Goal: Task Accomplishment & Management: Use online tool/utility

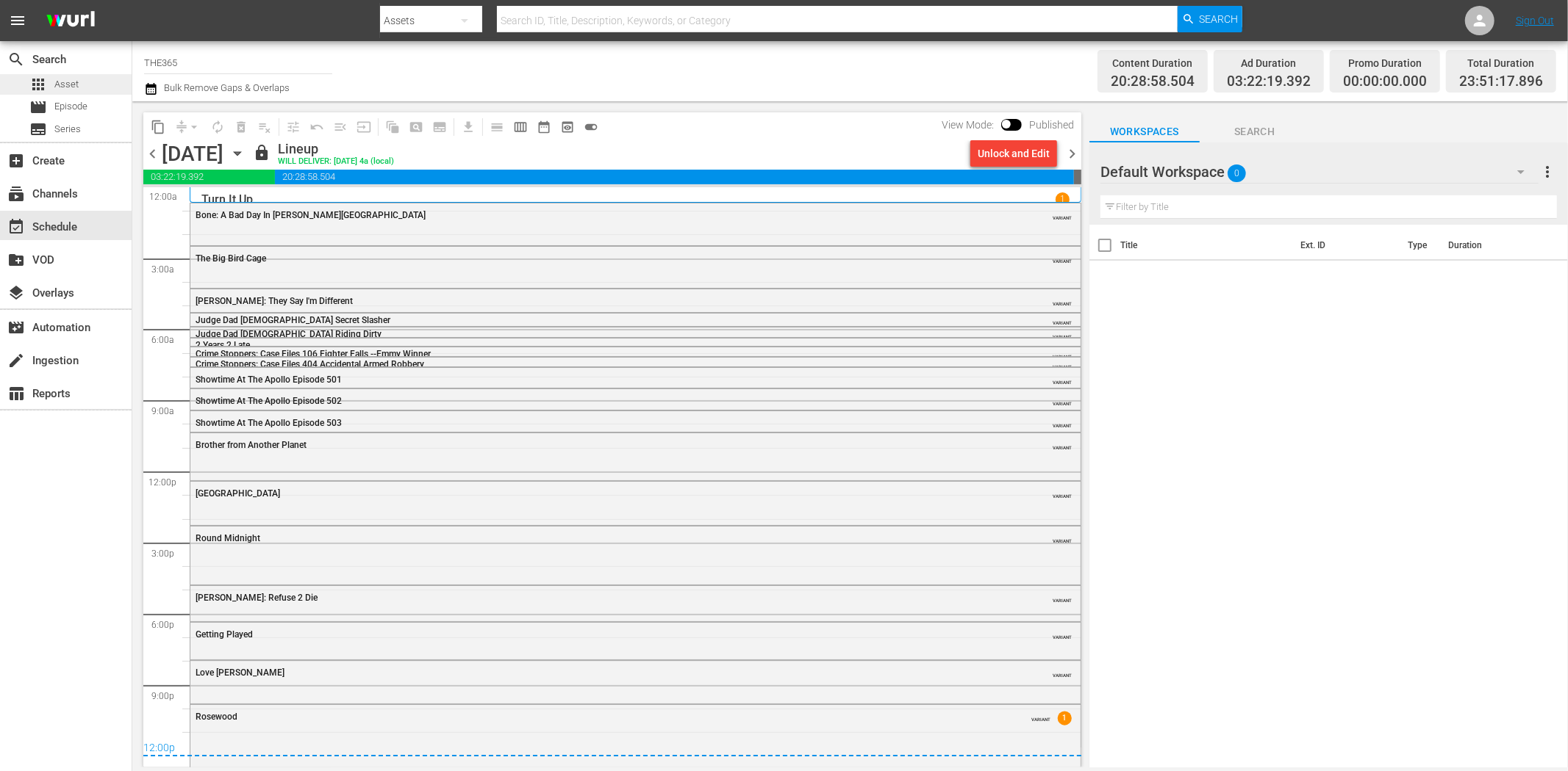
click at [84, 78] on div "apps Asset" at bounding box center [65, 84] width 132 height 21
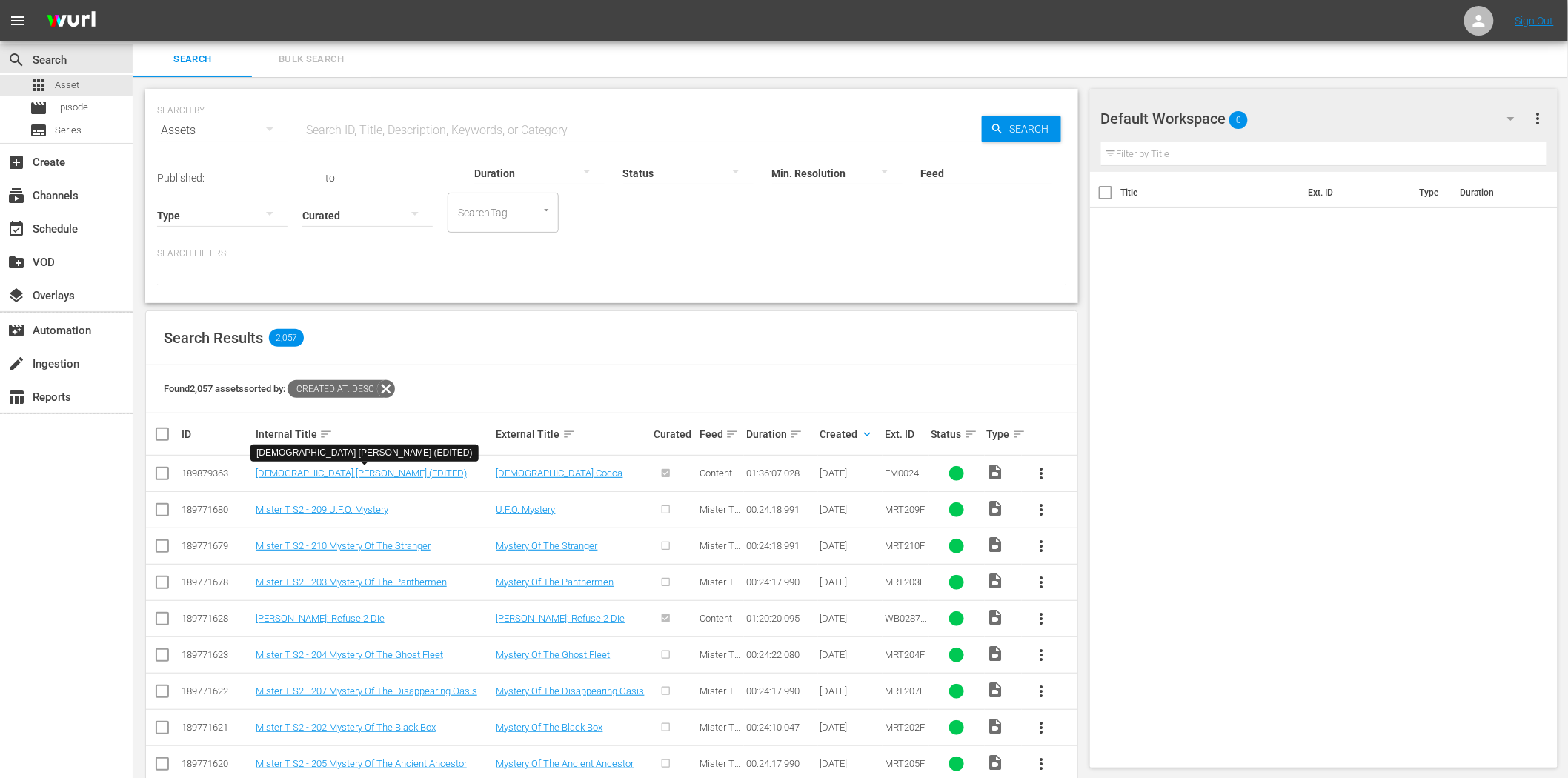
click at [259, 217] on button "button" at bounding box center [269, 213] width 35 height 35
click at [769, 232] on div "Video Ad Live Promo Placeholder" at bounding box center [784, 389] width 1568 height 778
click at [413, 210] on icon "button" at bounding box center [415, 214] width 18 height 18
click at [841, 264] on div "Curated Uncurated" at bounding box center [784, 389] width 1568 height 778
click at [728, 174] on icon "button" at bounding box center [736, 171] width 18 height 18
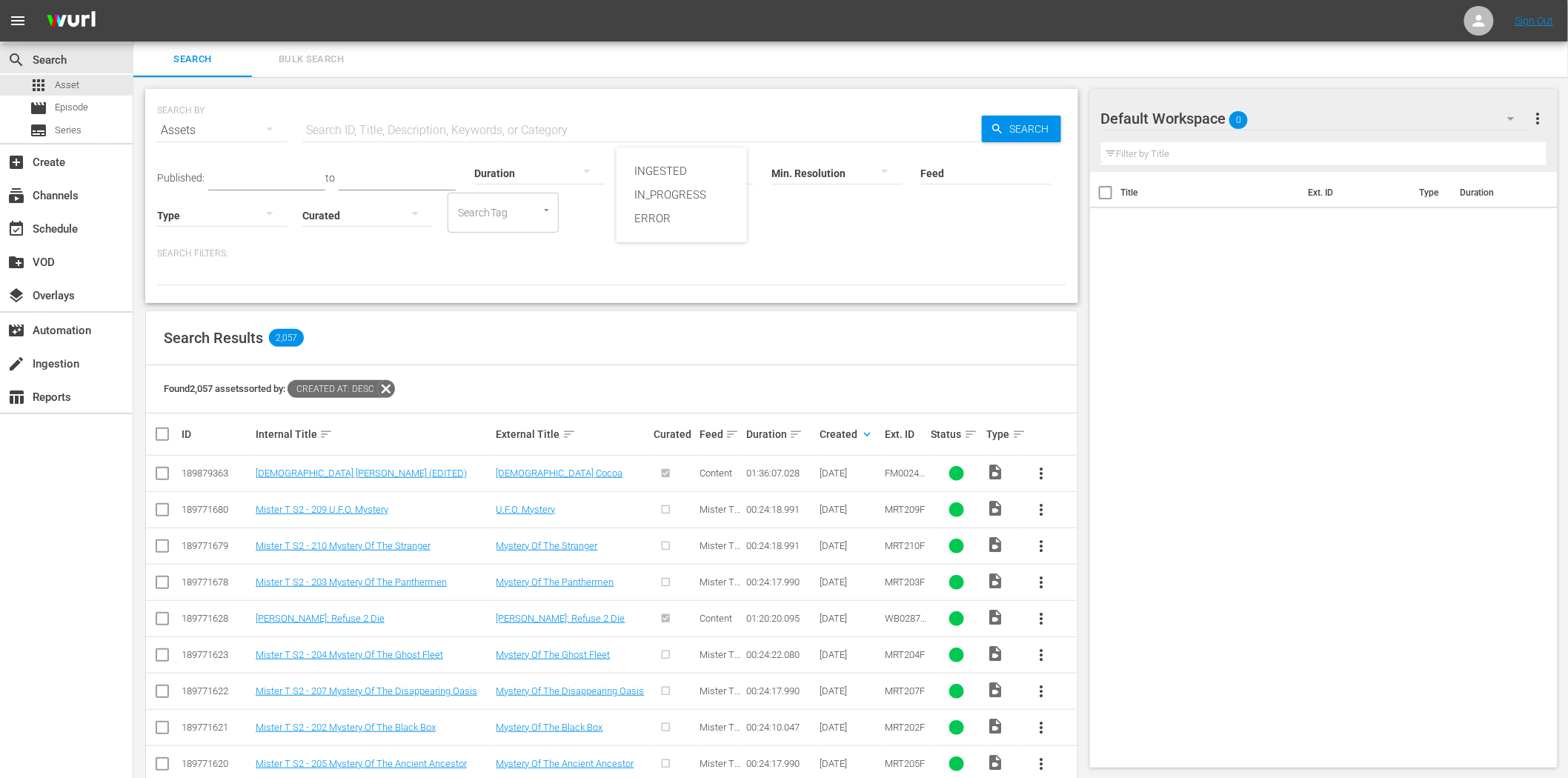
click at [861, 227] on div "INGESTED IN_PROGRESS ERROR" at bounding box center [784, 389] width 1568 height 778
click at [257, 255] on p "Search Filters:" at bounding box center [612, 254] width 909 height 13
click at [256, 269] on div at bounding box center [612, 273] width 909 height 25
click at [44, 570] on div "search Search apps Asset movie Episode subtitles Series add_box Create subscrip…" at bounding box center [67, 431] width 134 height 778
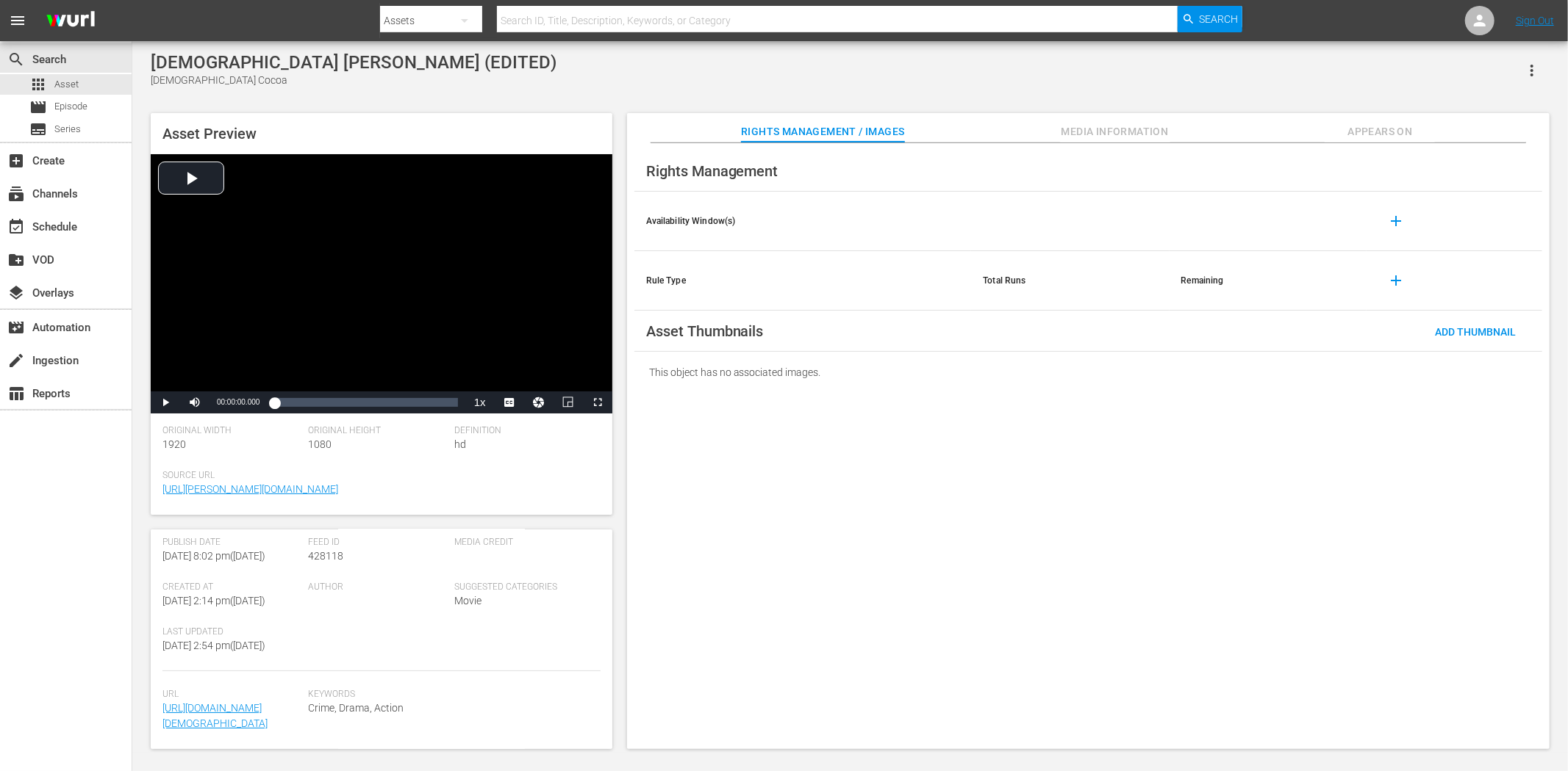
scroll to position [274, 0]
click at [1386, 127] on span "Appears On" at bounding box center [1379, 131] width 110 height 19
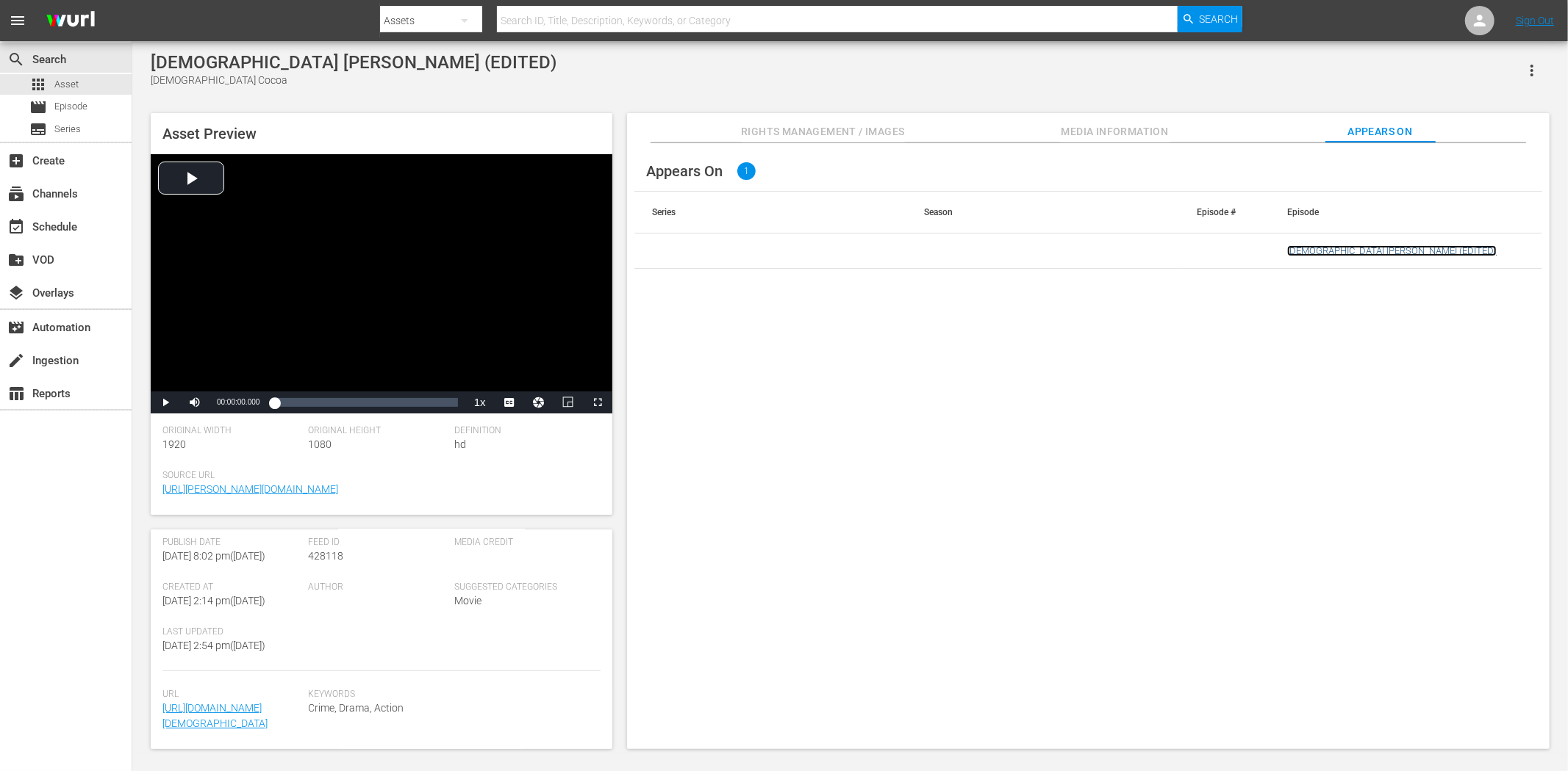
click at [1336, 251] on link "[DEMOGRAPHIC_DATA] [PERSON_NAME] (EDITED)" at bounding box center [1392, 250] width 209 height 11
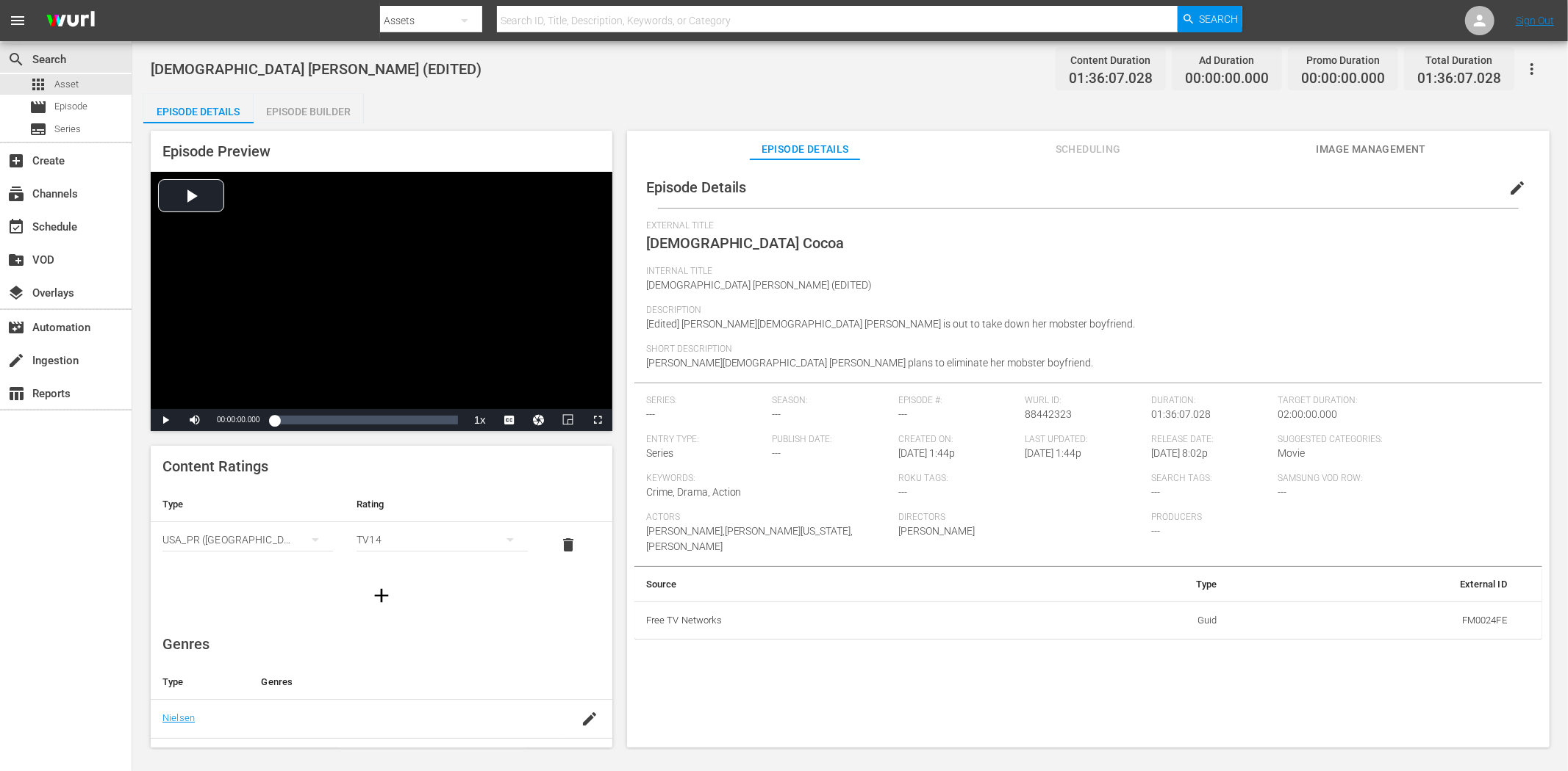
click at [1508, 182] on span "edit" at bounding box center [1517, 188] width 18 height 18
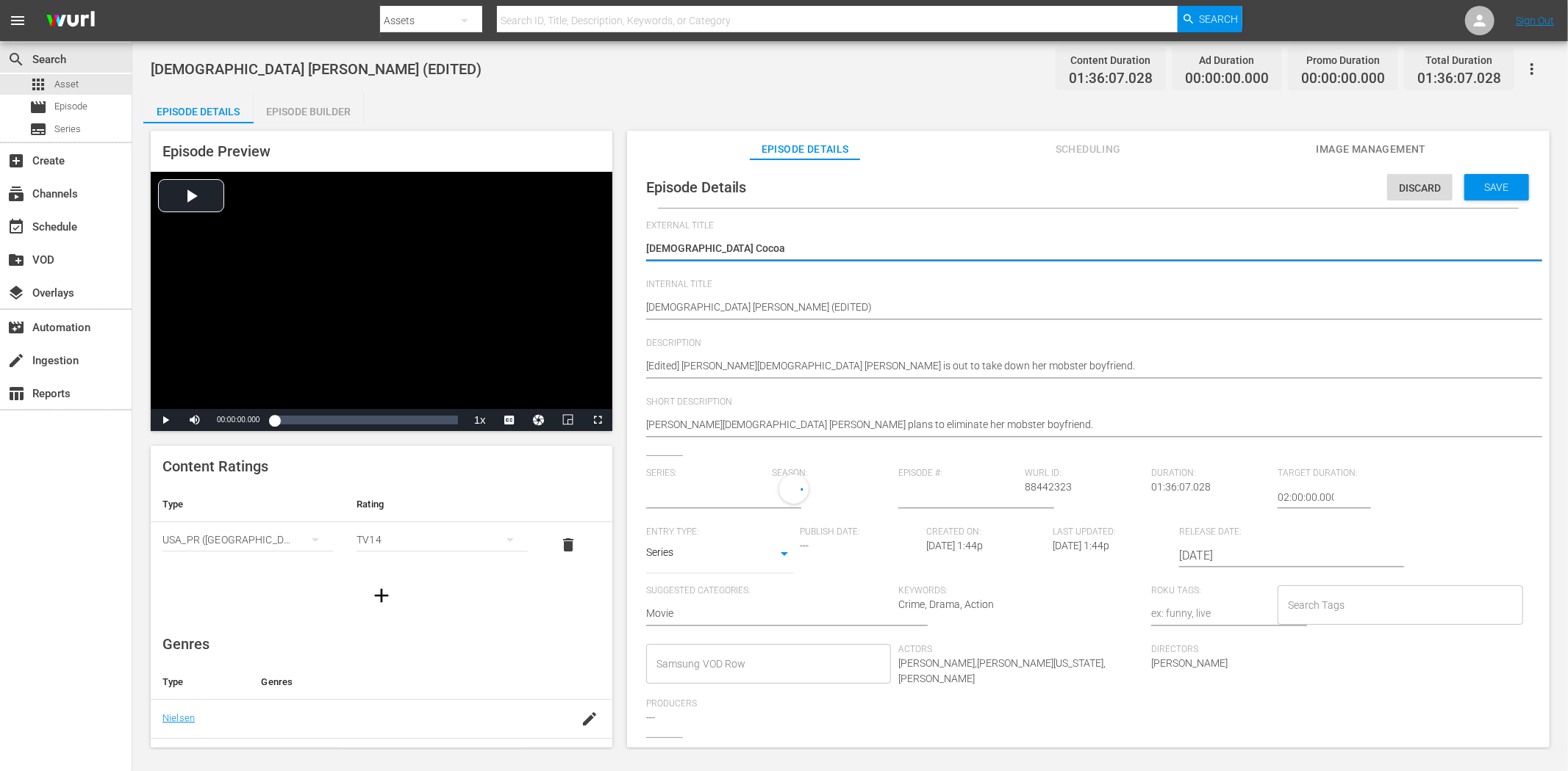
type input "No Series"
click at [780, 554] on body "menu Search By Assets Search ID, Title, Description, Keywords, or Category Sear…" at bounding box center [784, 386] width 1568 height 771
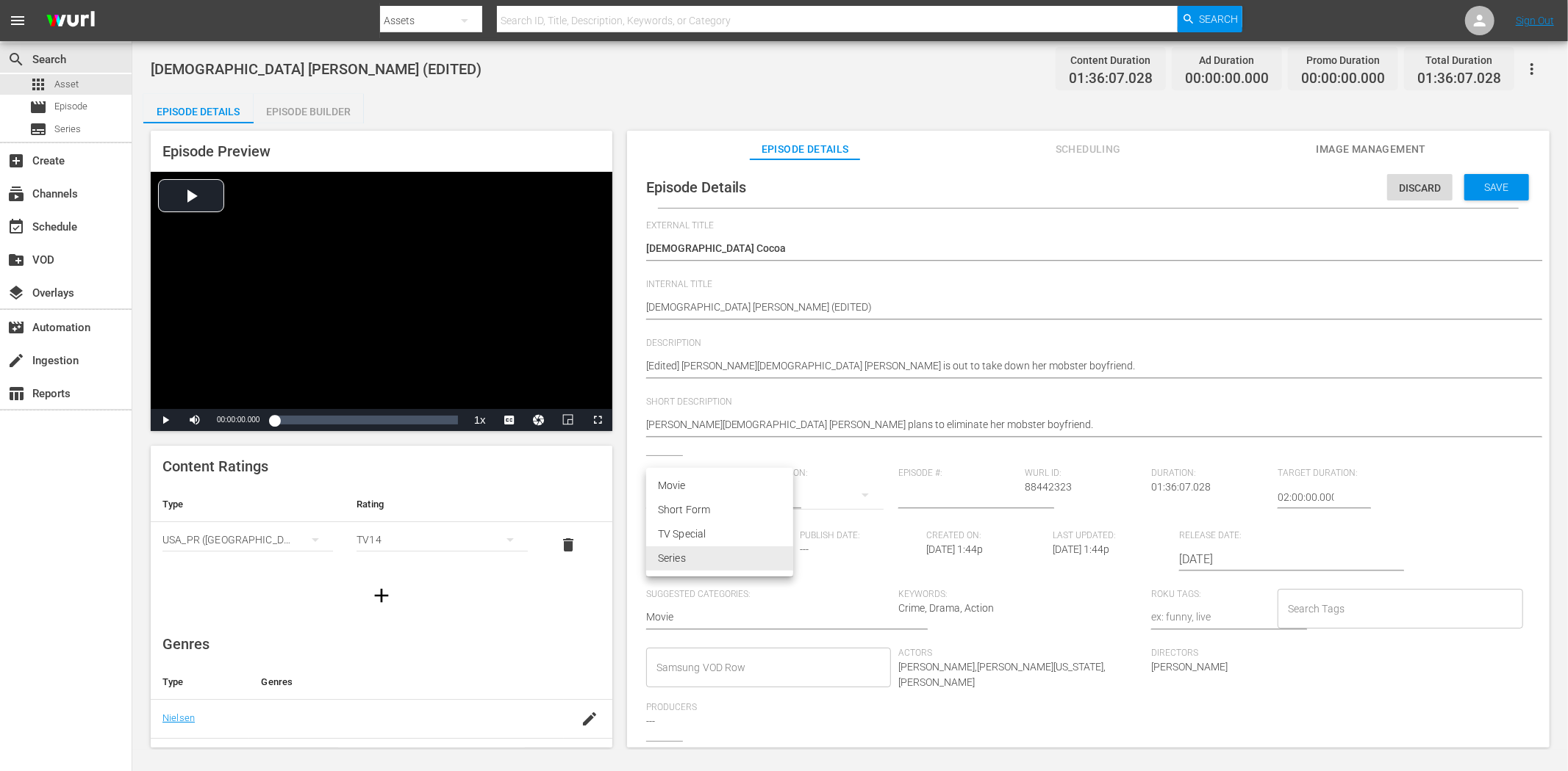
click at [751, 482] on li "Movie" at bounding box center [720, 486] width 147 height 24
type input "MOVIE"
click at [1487, 191] on span "Save" at bounding box center [1496, 187] width 47 height 12
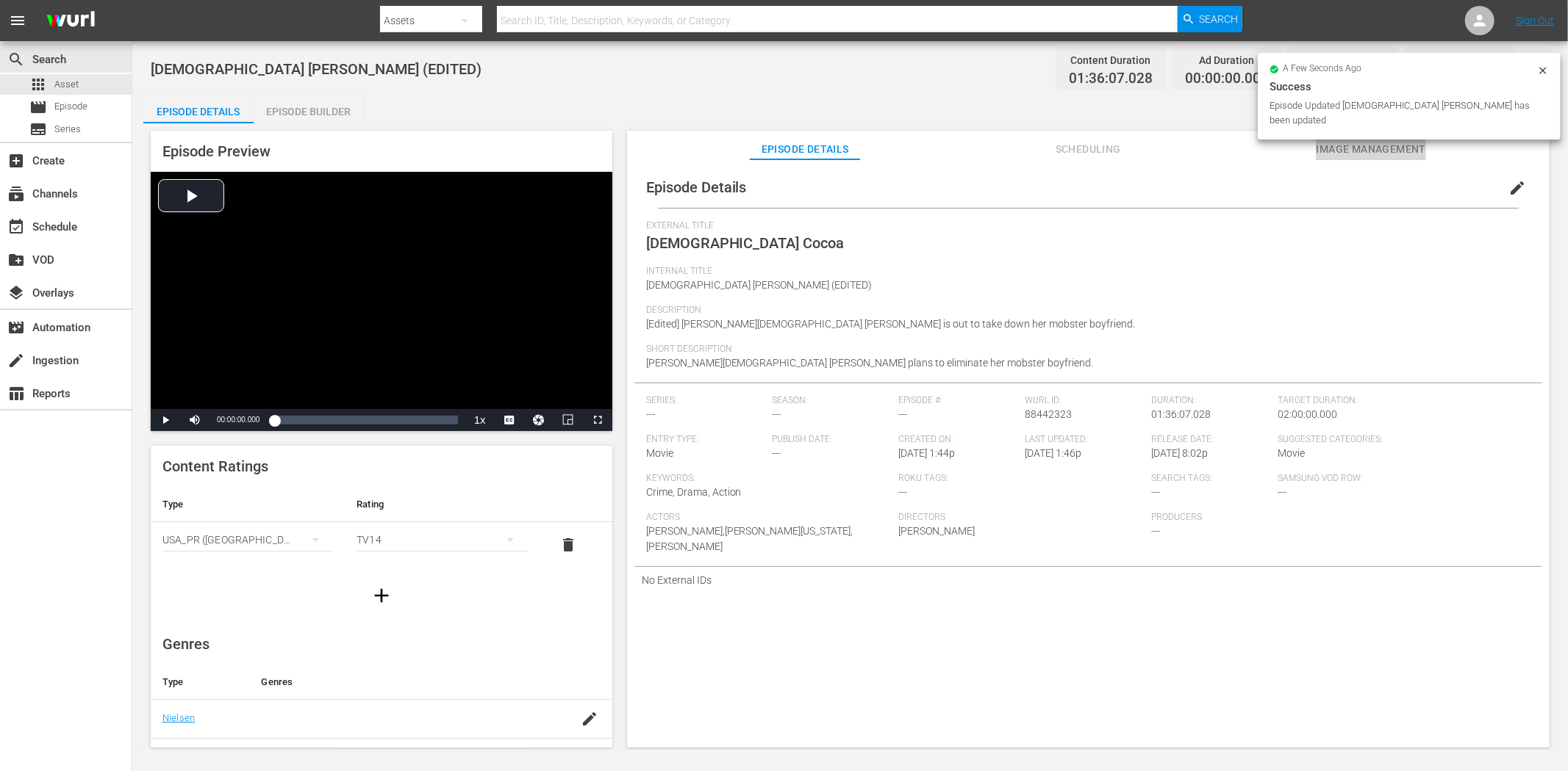
click at [1353, 150] on span "Image Management" at bounding box center [1370, 149] width 110 height 19
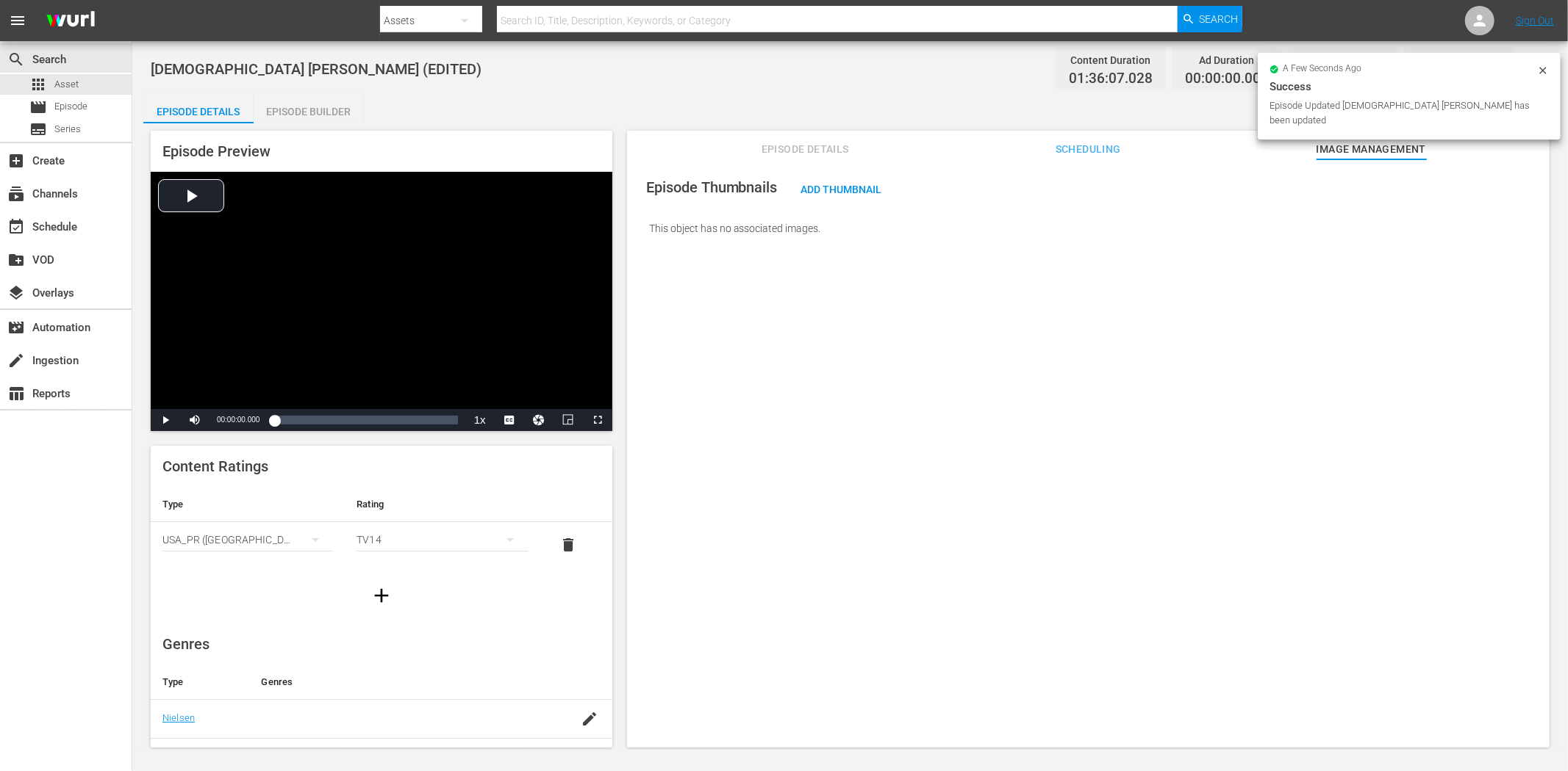
click at [1542, 63] on div "a few seconds ago Success Episode Updated [DEMOGRAPHIC_DATA] [PERSON_NAME] has …" at bounding box center [1409, 96] width 303 height 87
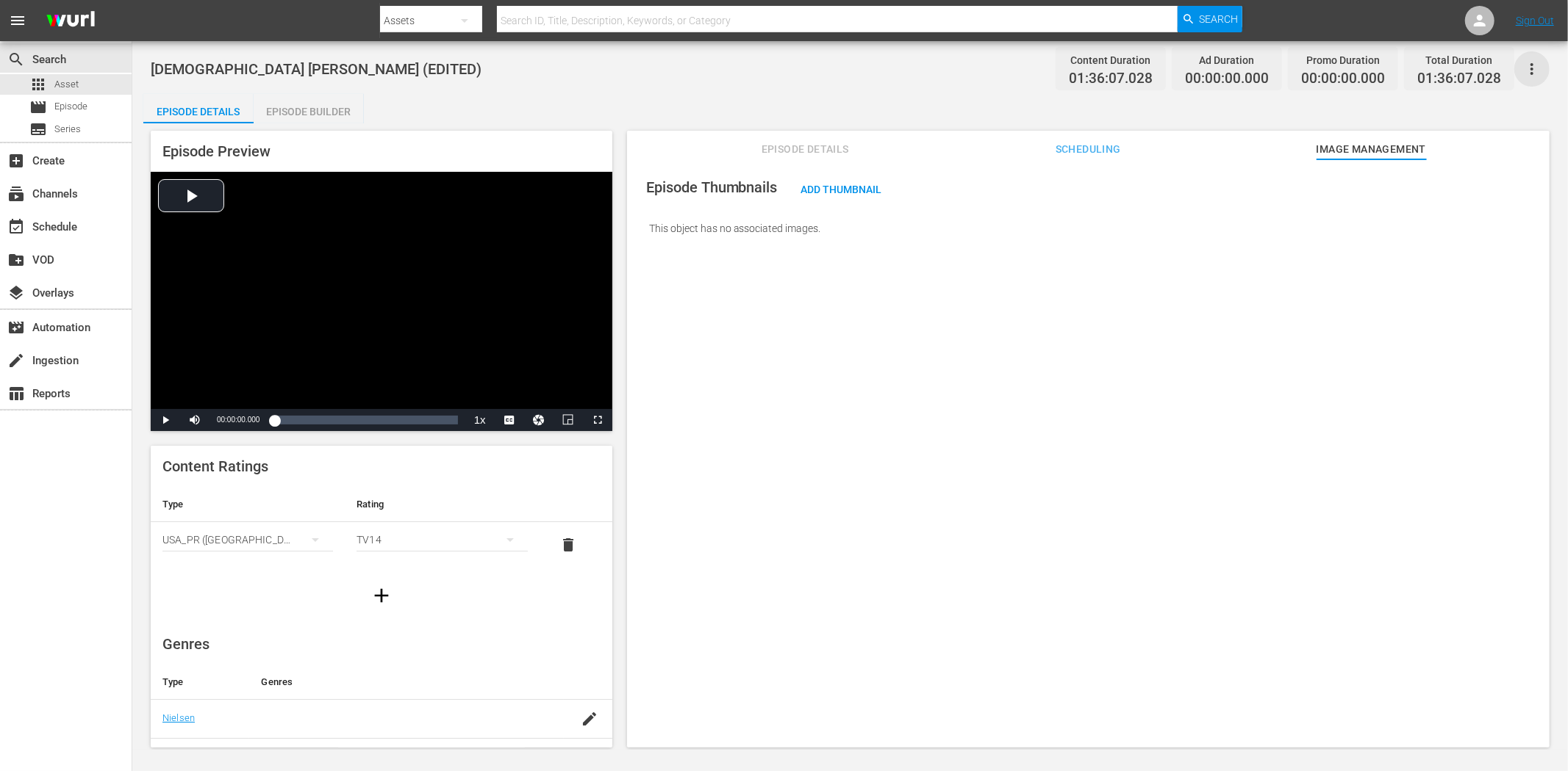
click at [1533, 60] on icon "button" at bounding box center [1531, 69] width 18 height 18
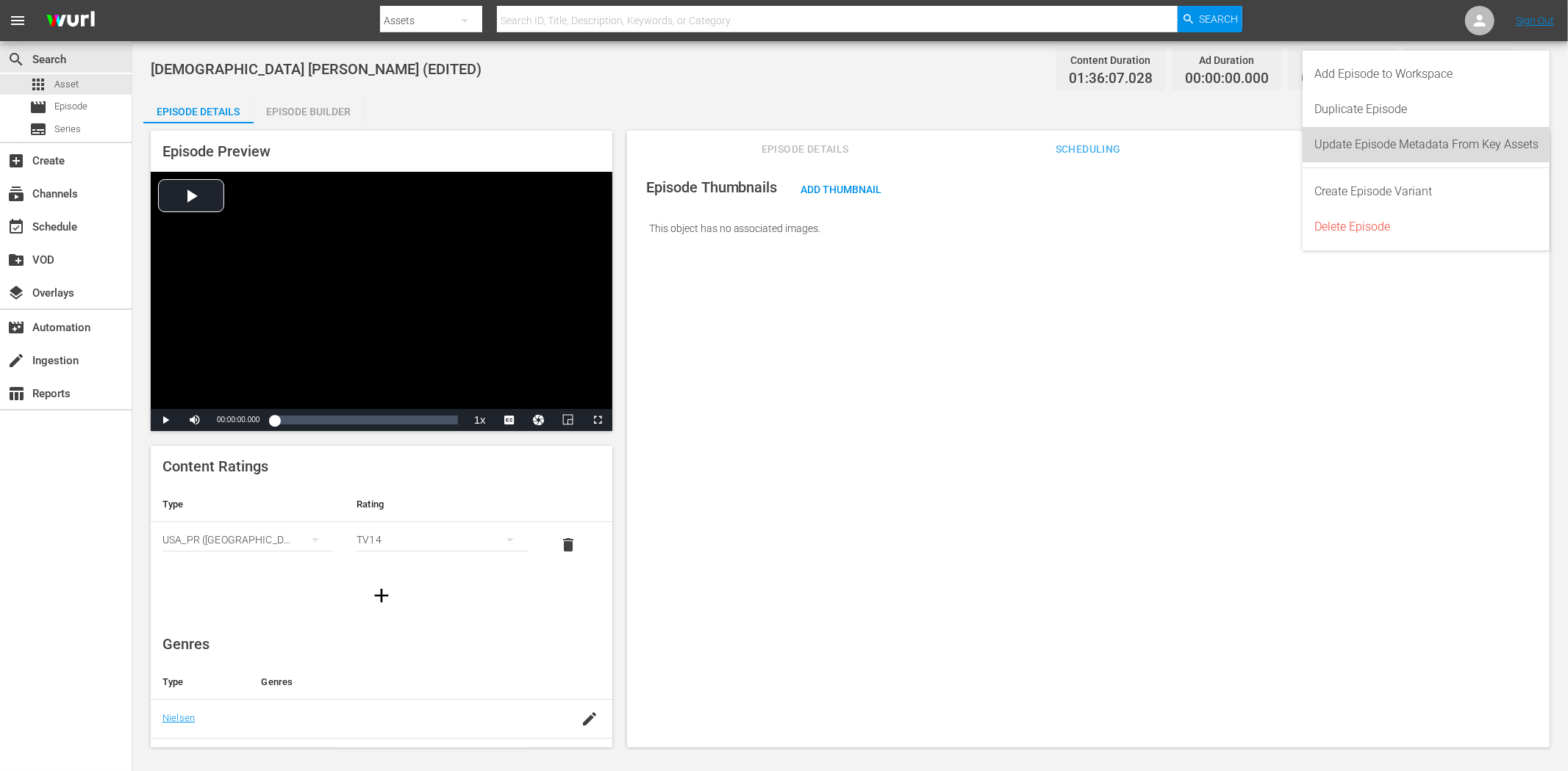
click at [1408, 138] on div "Update Episode Metadata From Key Assets" at bounding box center [1426, 144] width 224 height 35
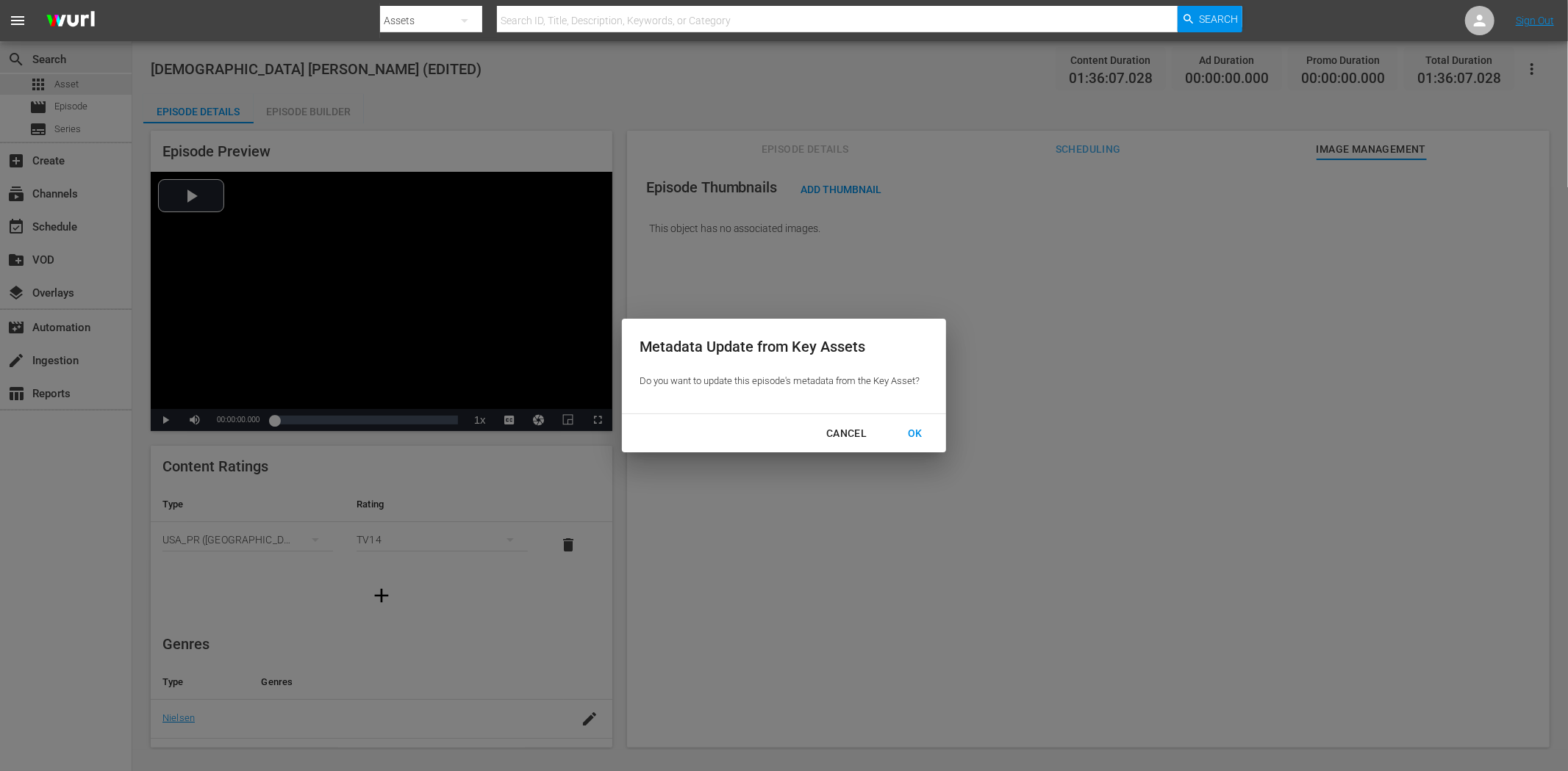
click at [916, 425] on div "OK" at bounding box center [915, 434] width 38 height 19
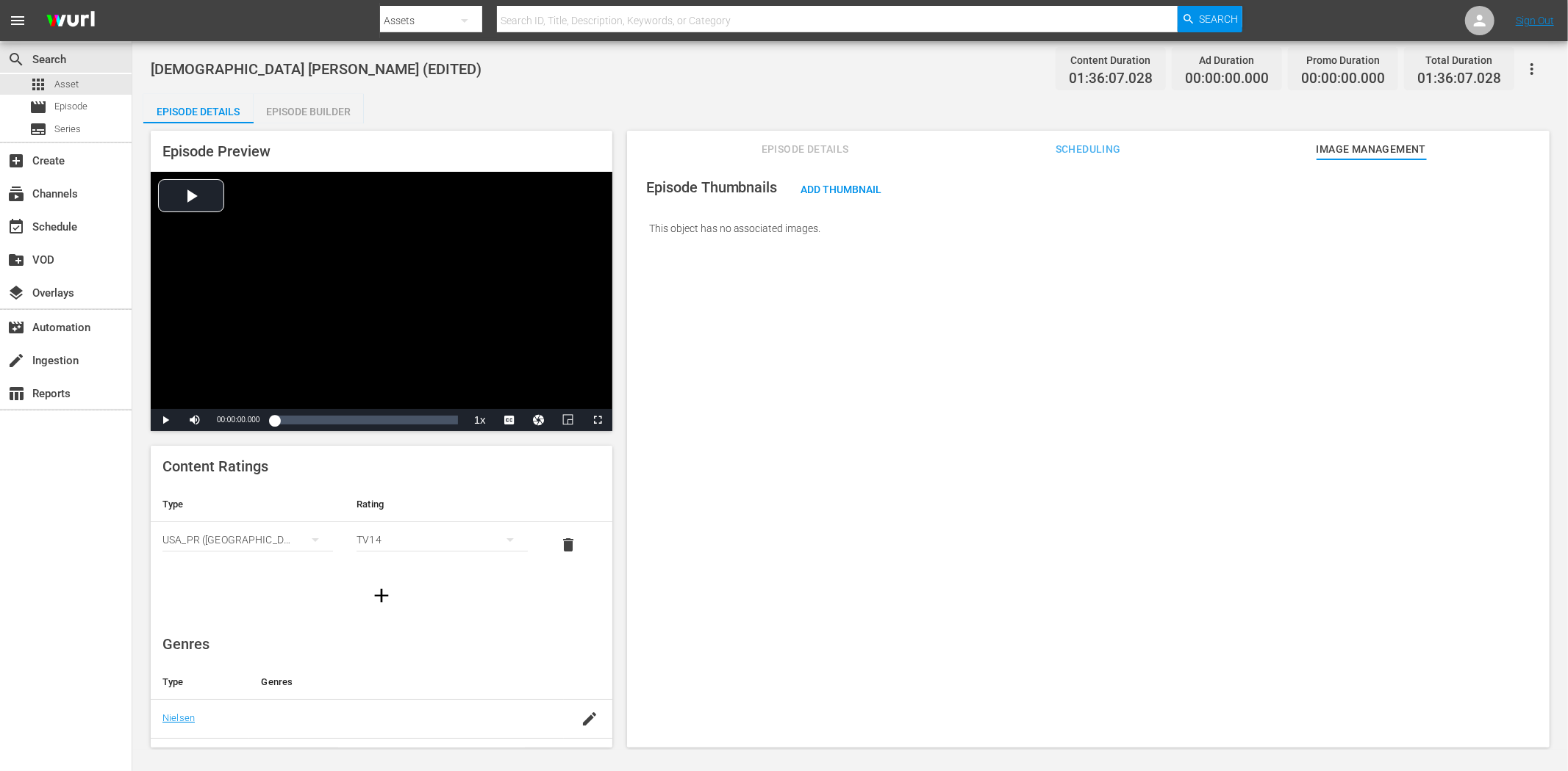
click at [788, 148] on span "Episode Details" at bounding box center [805, 149] width 110 height 19
